Goal: Obtain resource: Obtain resource

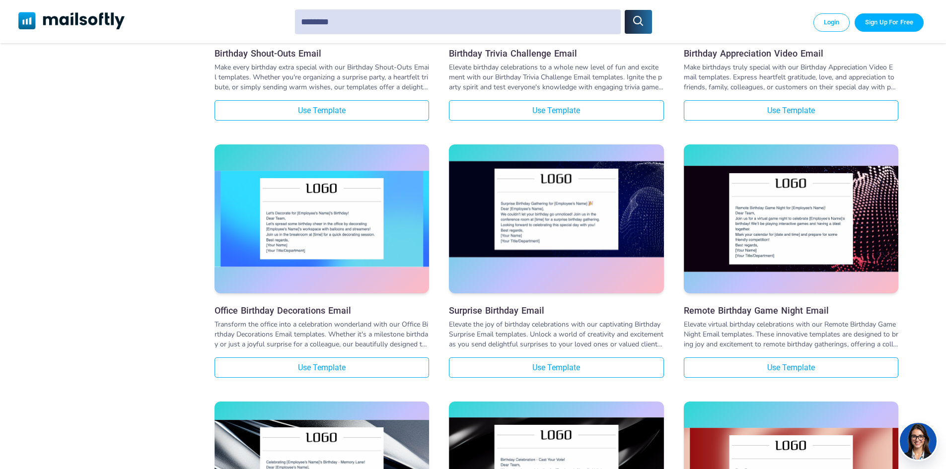
scroll to position [1093, 0]
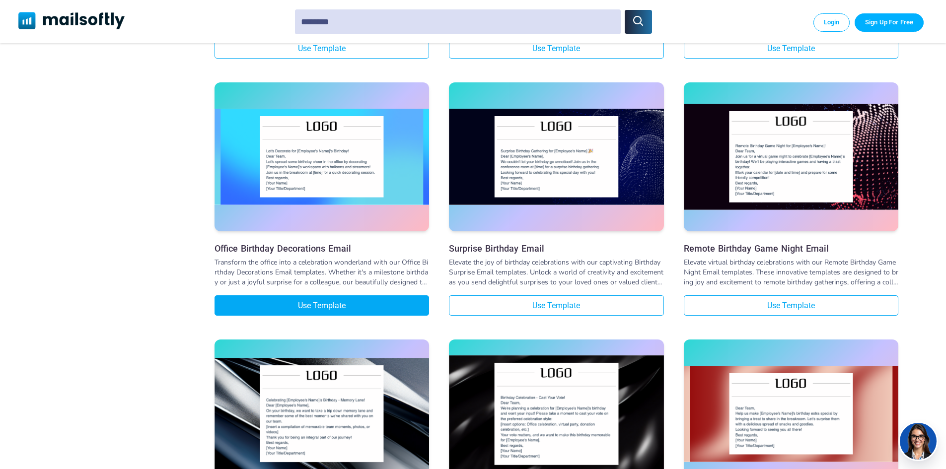
click at [279, 310] on link "Use Template" at bounding box center [322, 305] width 215 height 20
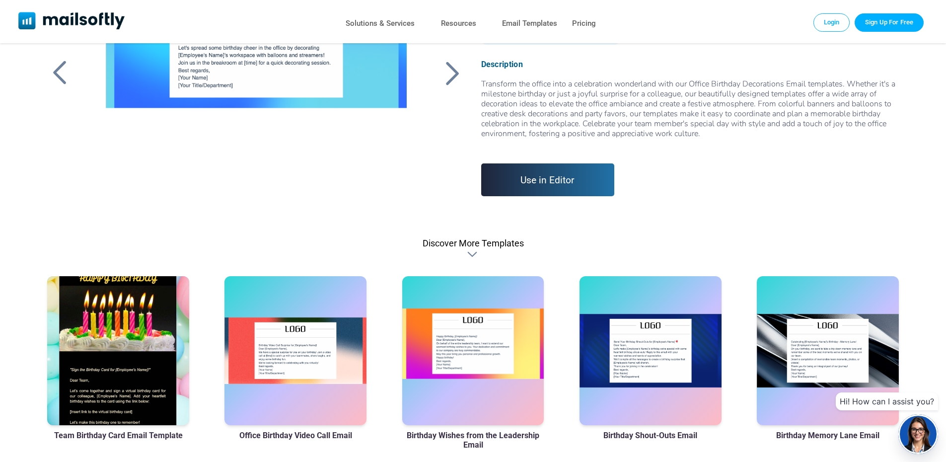
scroll to position [248, 0]
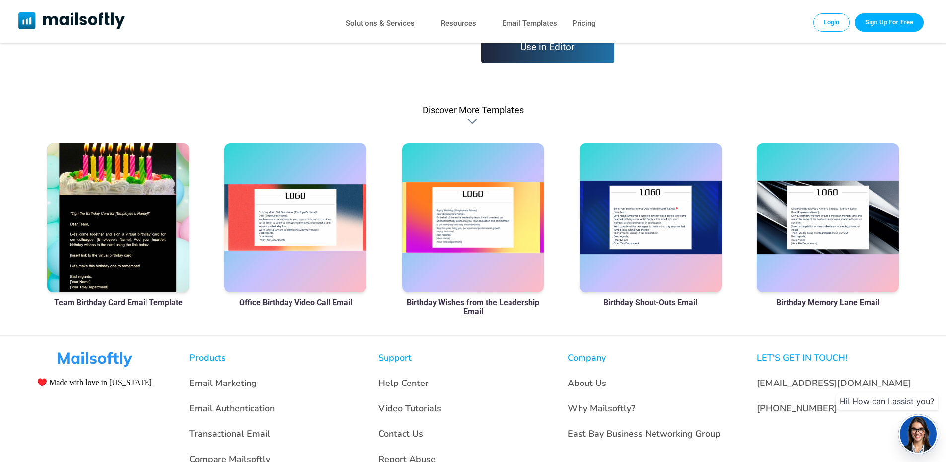
click at [115, 244] on div at bounding box center [118, 217] width 142 height 149
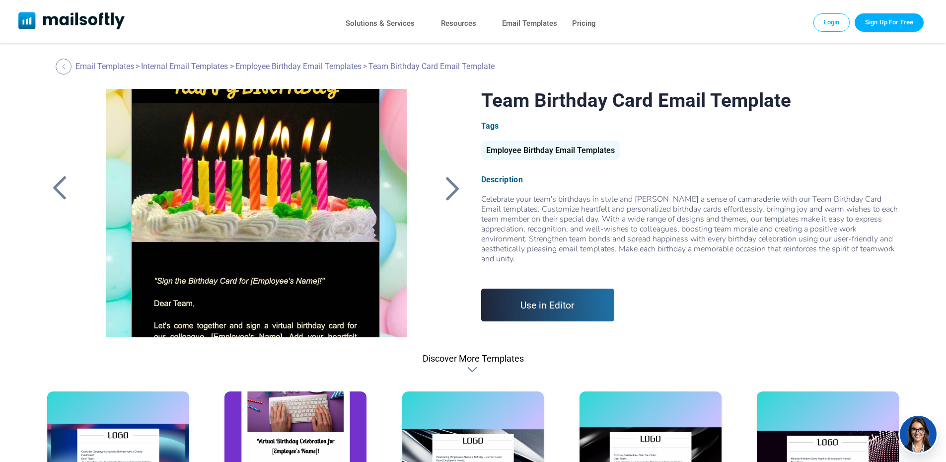
scroll to position [134, 0]
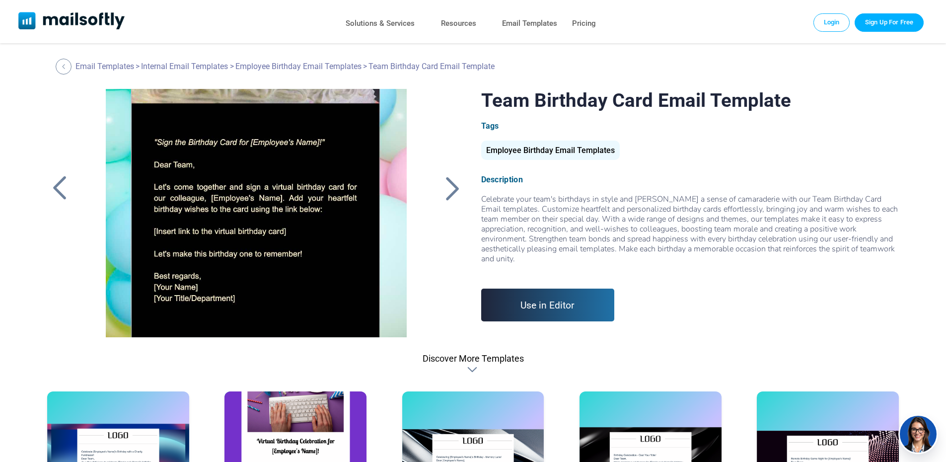
click at [327, 221] on div at bounding box center [256, 213] width 334 height 248
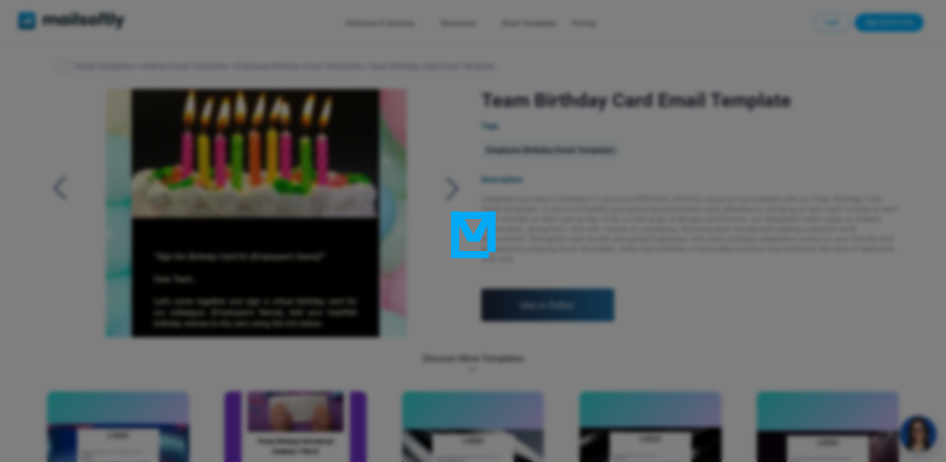
scroll to position [64, 0]
